Goal: Information Seeking & Learning: Learn about a topic

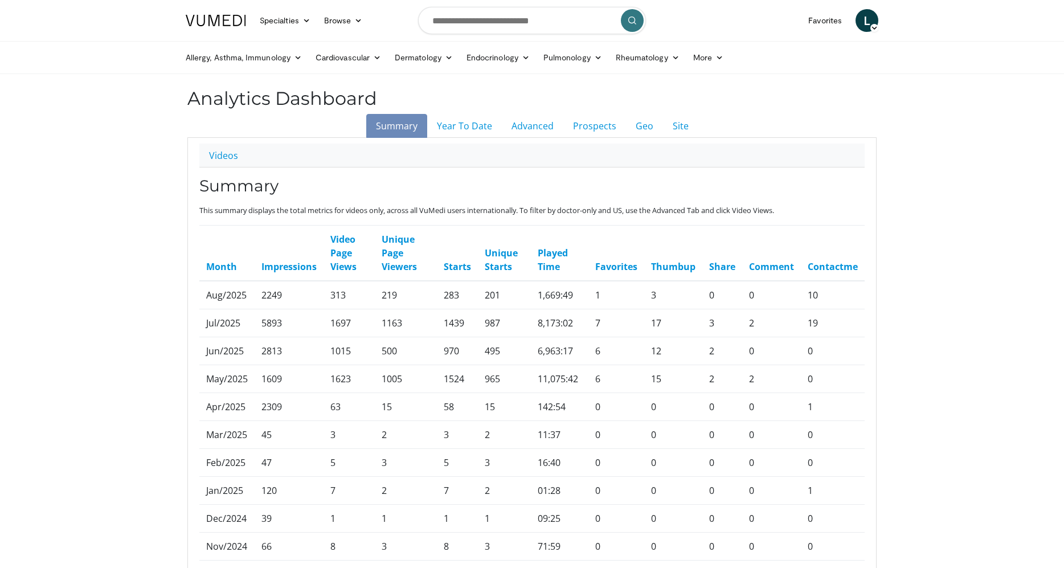
click at [867, 27] on span "L" at bounding box center [866, 20] width 23 height 23
click at [825, 120] on div "Add a Video Messages Thumbs Up Manage Content American College of Lifestyle Med…" at bounding box center [773, 125] width 213 height 185
click at [870, 17] on span "L" at bounding box center [866, 20] width 23 height 23
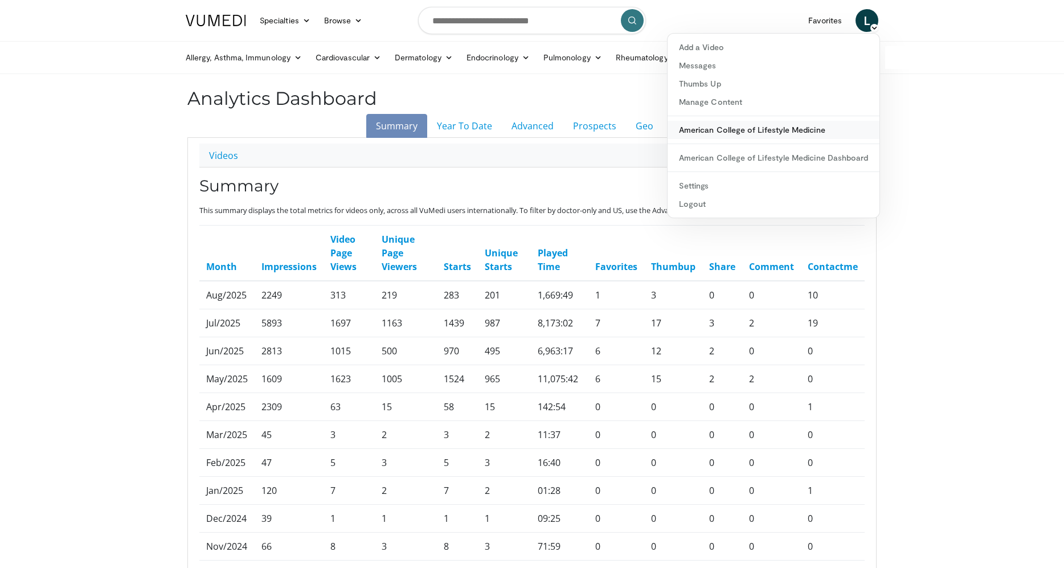
click at [784, 127] on link "American College of Lifestyle Medicine" at bounding box center [773, 130] width 212 height 18
